Goal: Information Seeking & Learning: Learn about a topic

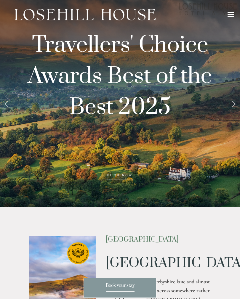
click at [232, 106] on link "Next Slide" at bounding box center [233, 104] width 13 height 18
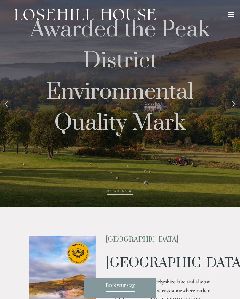
click at [231, 13] on div at bounding box center [231, 12] width 7 height 1
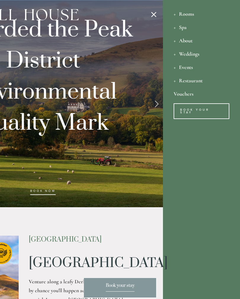
click at [197, 55] on div "Weddings" at bounding box center [202, 53] width 56 height 13
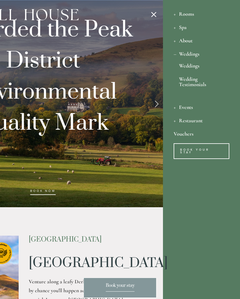
click at [197, 66] on div at bounding box center [120, 149] width 240 height 299
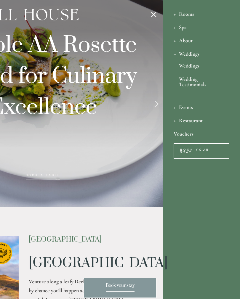
click at [195, 66] on link "Weddings" at bounding box center [201, 67] width 45 height 8
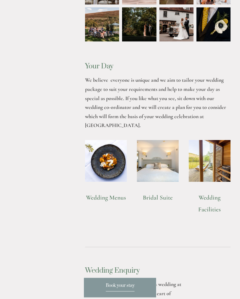
scroll to position [457, 0]
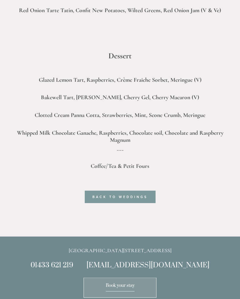
scroll to position [632, 0]
click at [119, 191] on link "back to weddings" at bounding box center [120, 197] width 71 height 12
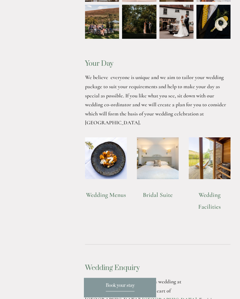
scroll to position [470, 0]
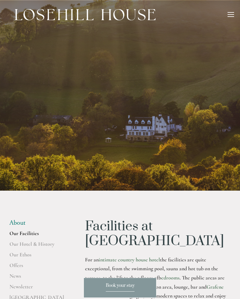
click at [233, 18] on div at bounding box center [231, 15] width 7 height 7
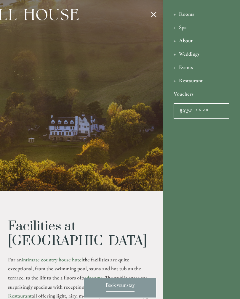
click at [197, 55] on div "Weddings" at bounding box center [202, 53] width 56 height 13
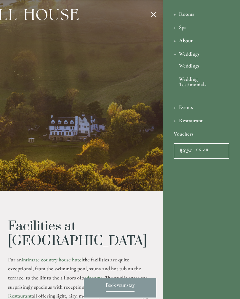
click at [196, 53] on div "Weddings" at bounding box center [202, 53] width 56 height 13
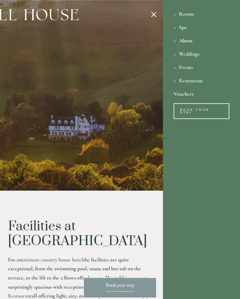
click at [156, 19] on div at bounding box center [43, 149] width 240 height 299
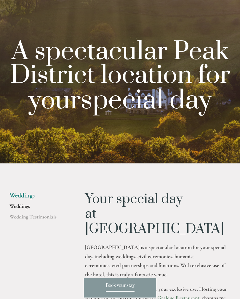
scroll to position [27, 0]
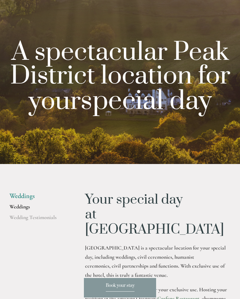
click at [43, 219] on link "Wedding Testimonials" at bounding box center [37, 219] width 57 height 11
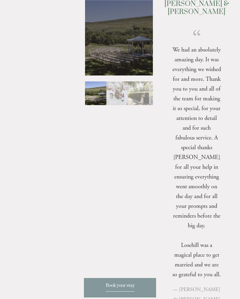
scroll to position [1846, 0]
